Goal: Complete application form

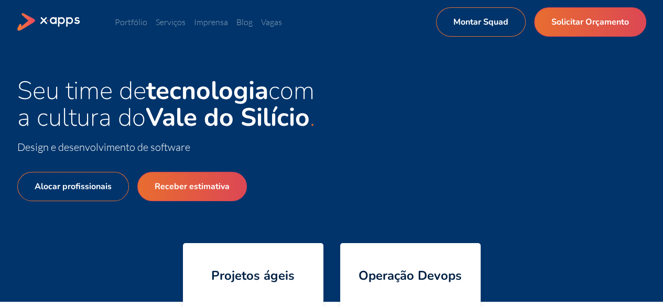
click at [45, 16] on icon at bounding box center [49, 22] width 64 height 18
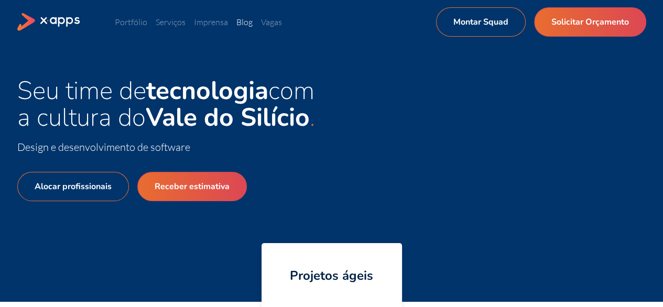
click at [243, 23] on link "Blog" at bounding box center [244, 22] width 16 height 10
click at [273, 25] on link "Vagas" at bounding box center [271, 22] width 21 height 10
click at [72, 22] on icon at bounding box center [61, 22] width 40 height 10
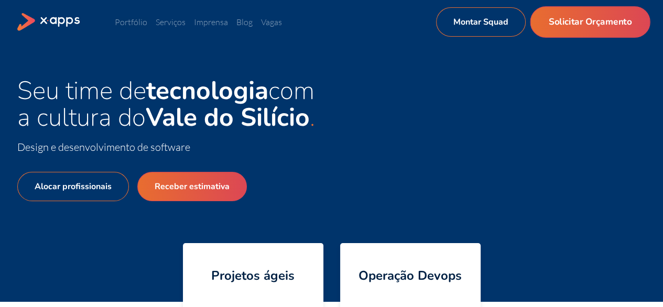
click at [595, 19] on link "Solicitar Orçamento" at bounding box center [590, 21] width 120 height 31
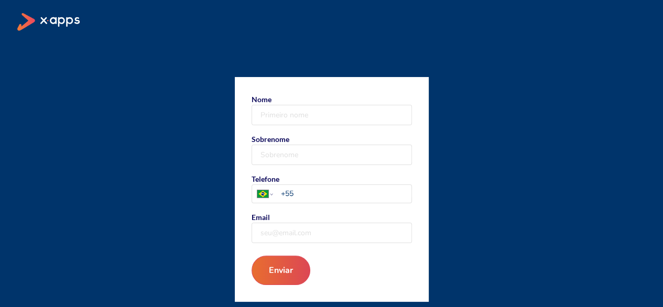
scroll to position [95, 0]
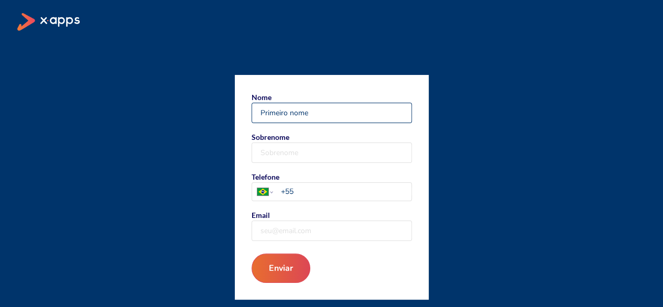
click at [322, 107] on input "Nome" at bounding box center [331, 112] width 159 height 19
type input "[PERSON_NAME]"
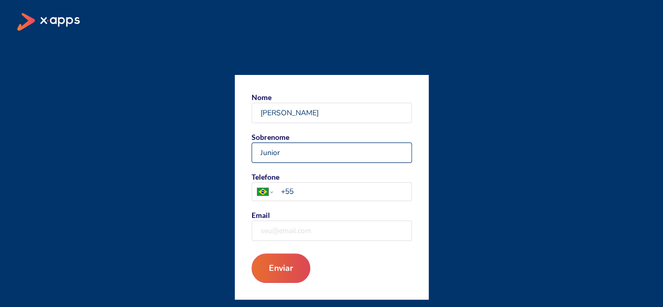
type input "Junior"
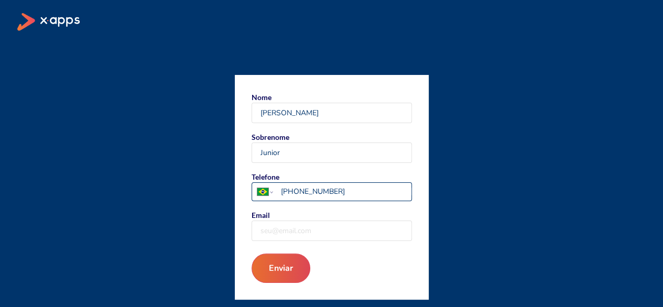
type input "[PHONE_NUMBER]"
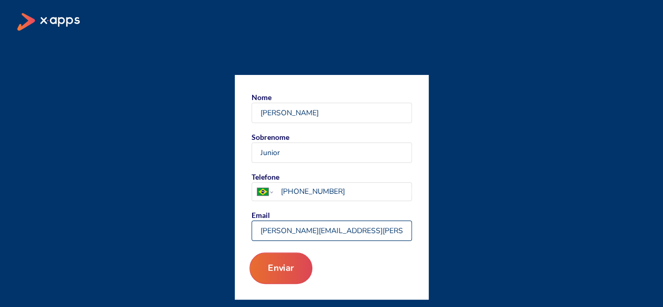
type input "[PERSON_NAME][EMAIL_ADDRESS][PERSON_NAME][DOMAIN_NAME]"
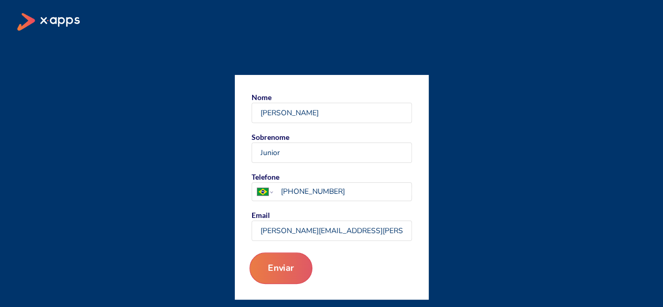
click at [287, 271] on button "Enviar" at bounding box center [280, 268] width 63 height 31
click at [292, 259] on button "Enviar" at bounding box center [280, 268] width 63 height 31
